Goal: Browse casually

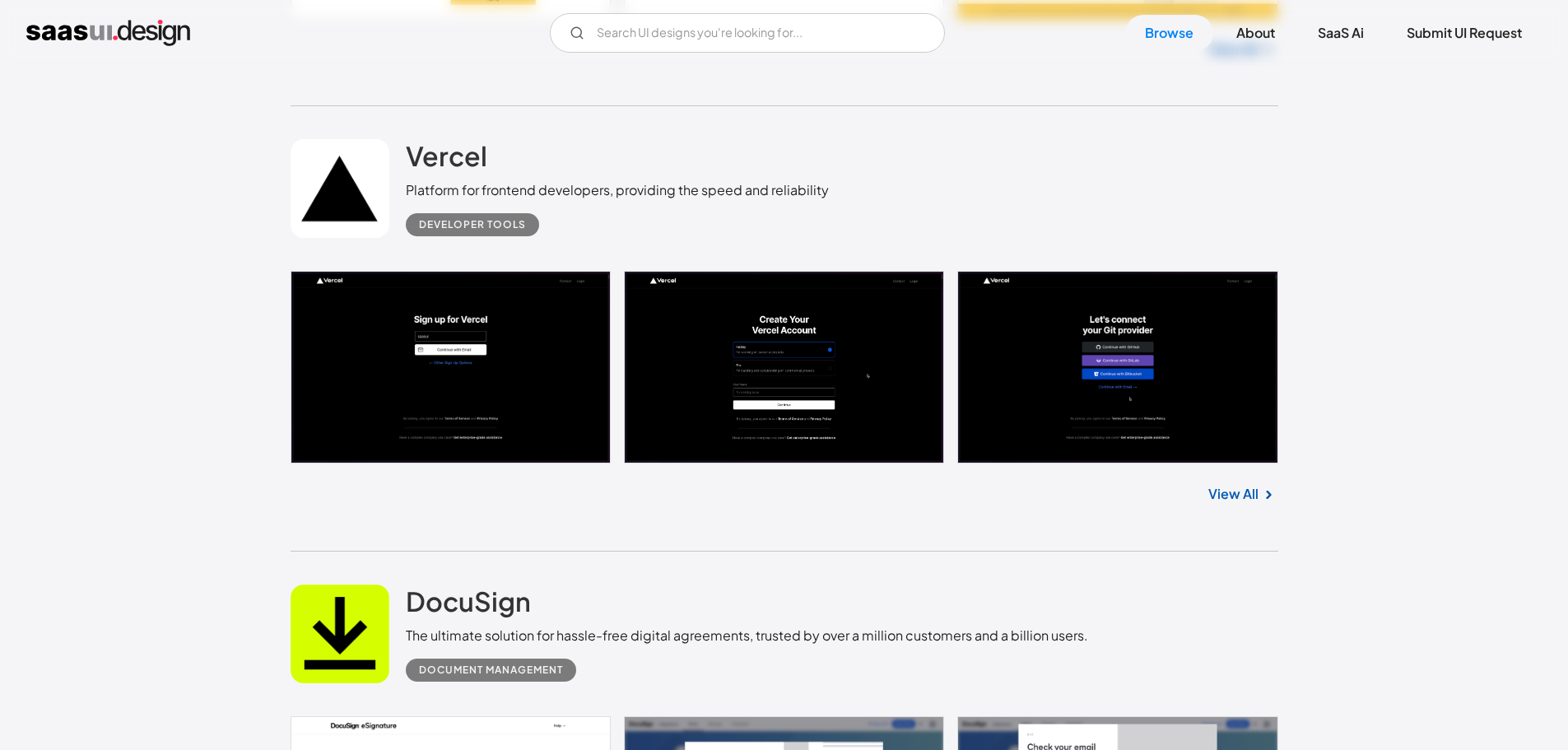
scroll to position [2223, 0]
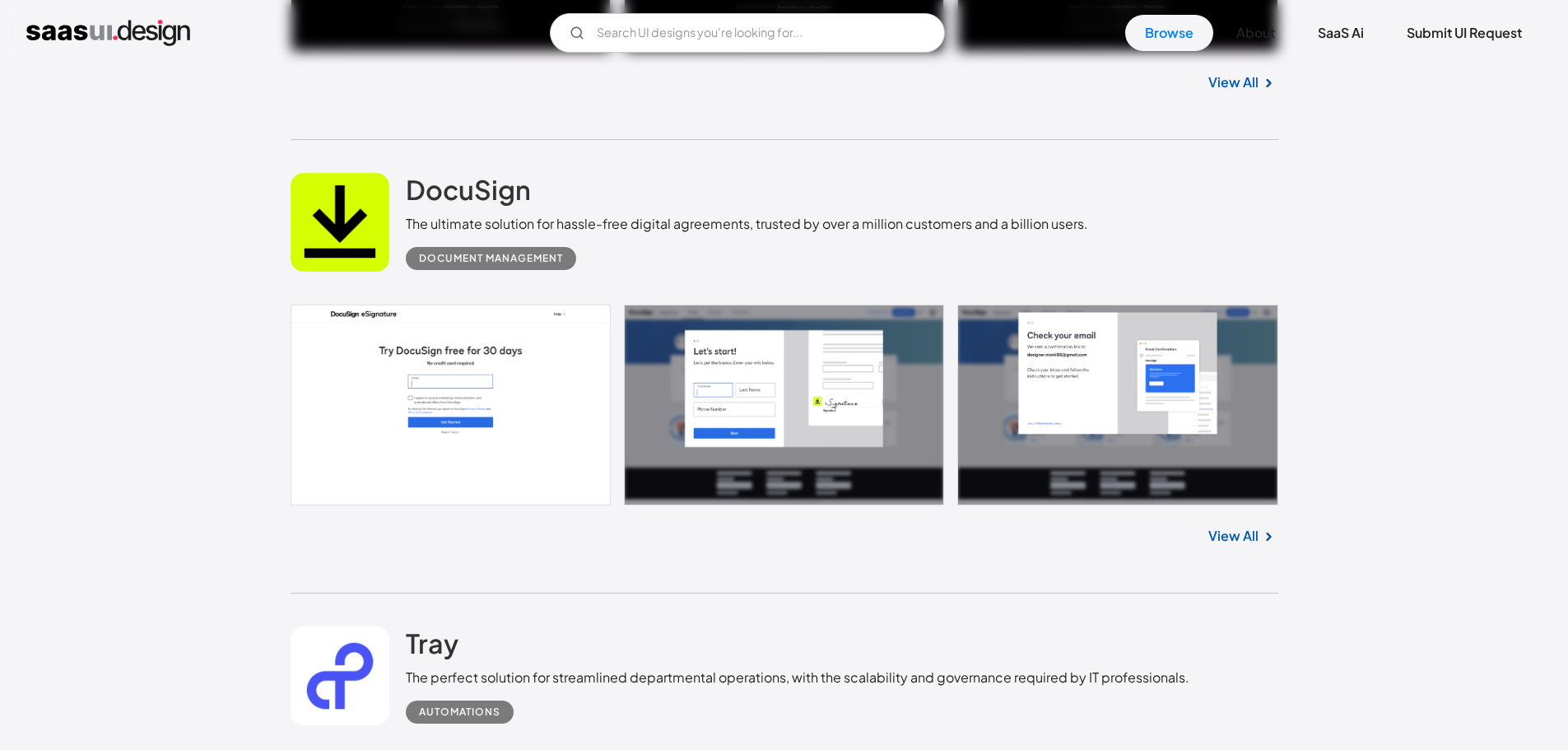
click at [1166, 327] on link at bounding box center [784, 405] width 988 height 201
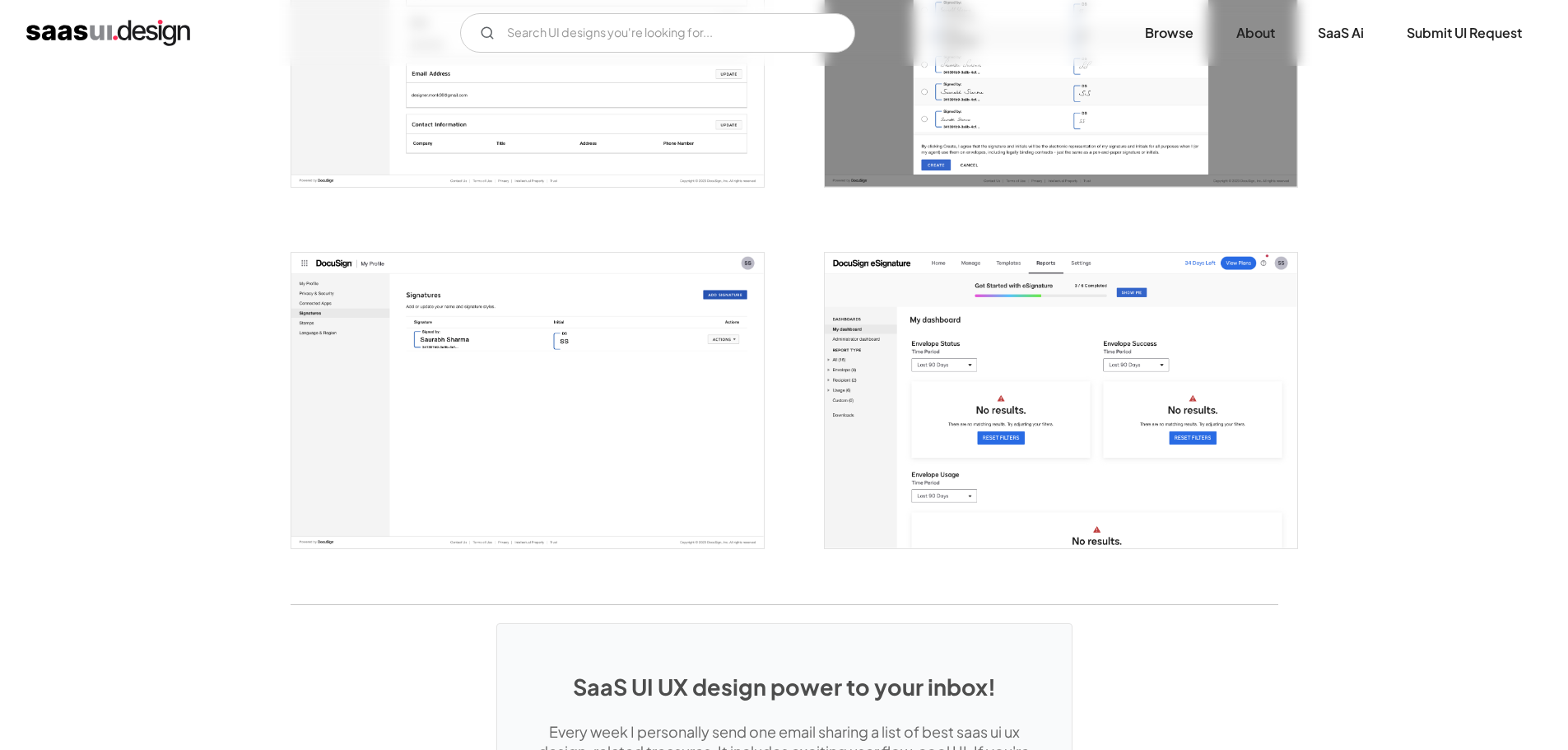
scroll to position [4199, 0]
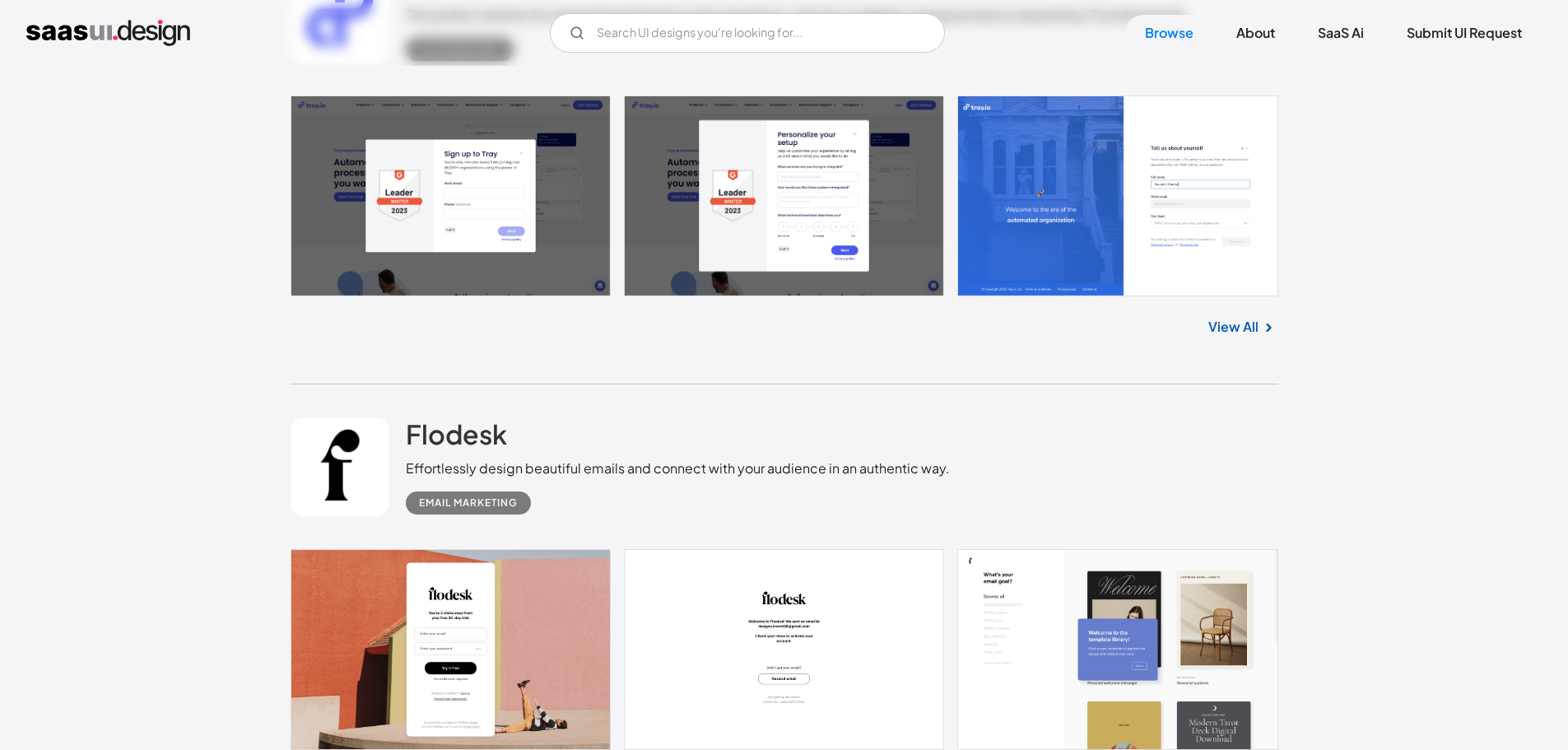
scroll to position [3380, 0]
